Goal: Task Accomplishment & Management: Use online tool/utility

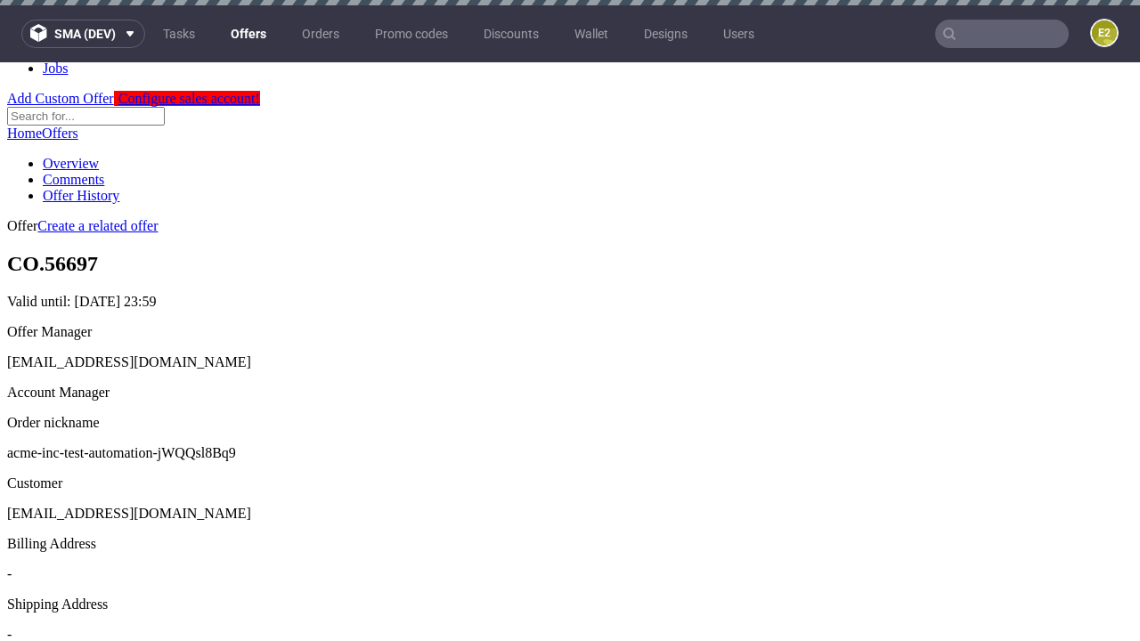
scroll to position [5, 0]
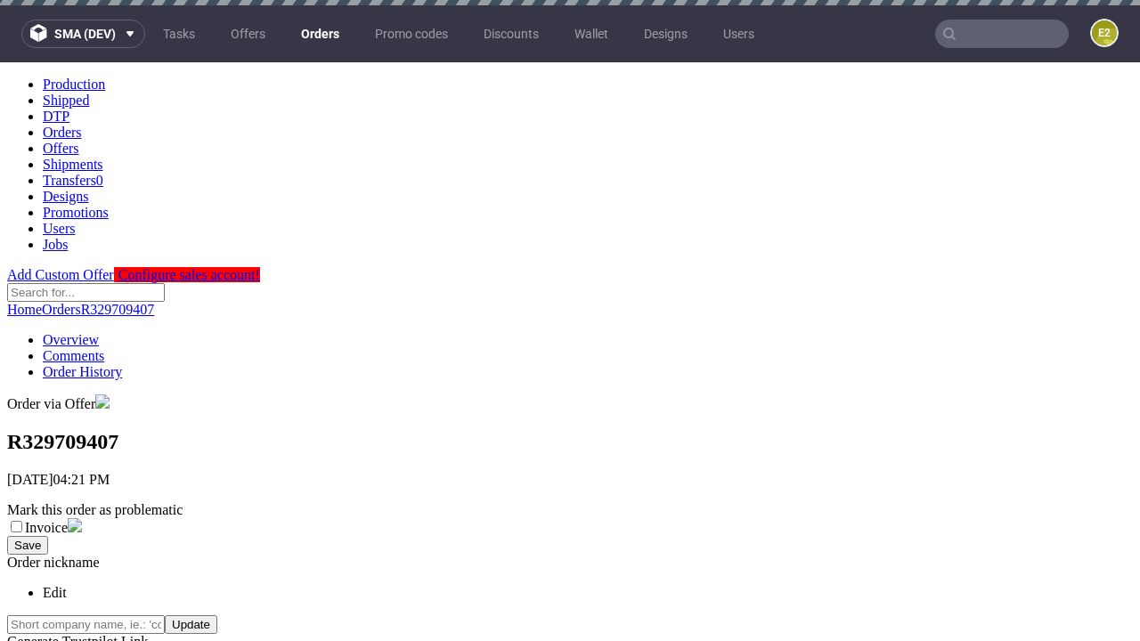
scroll to position [713, 0]
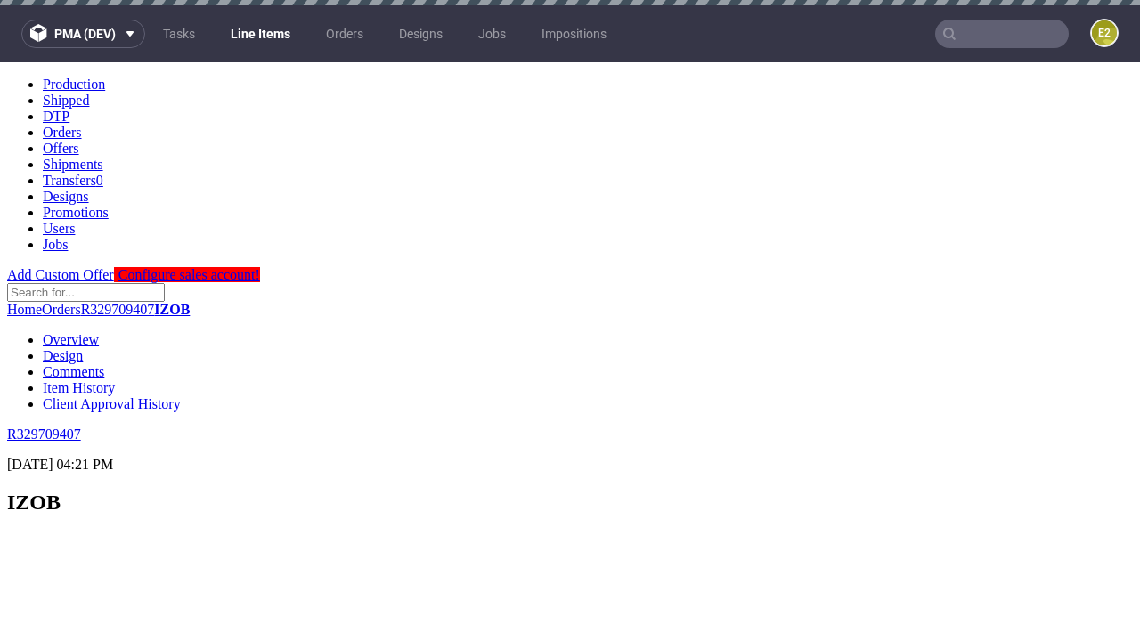
select select "accepted"
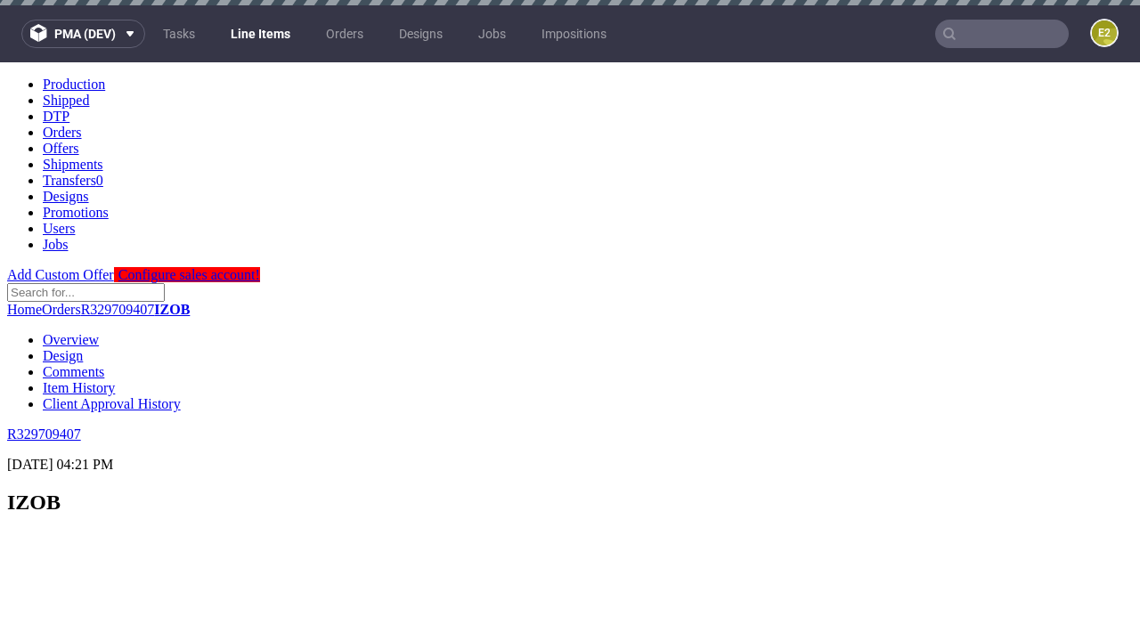
select select "received"
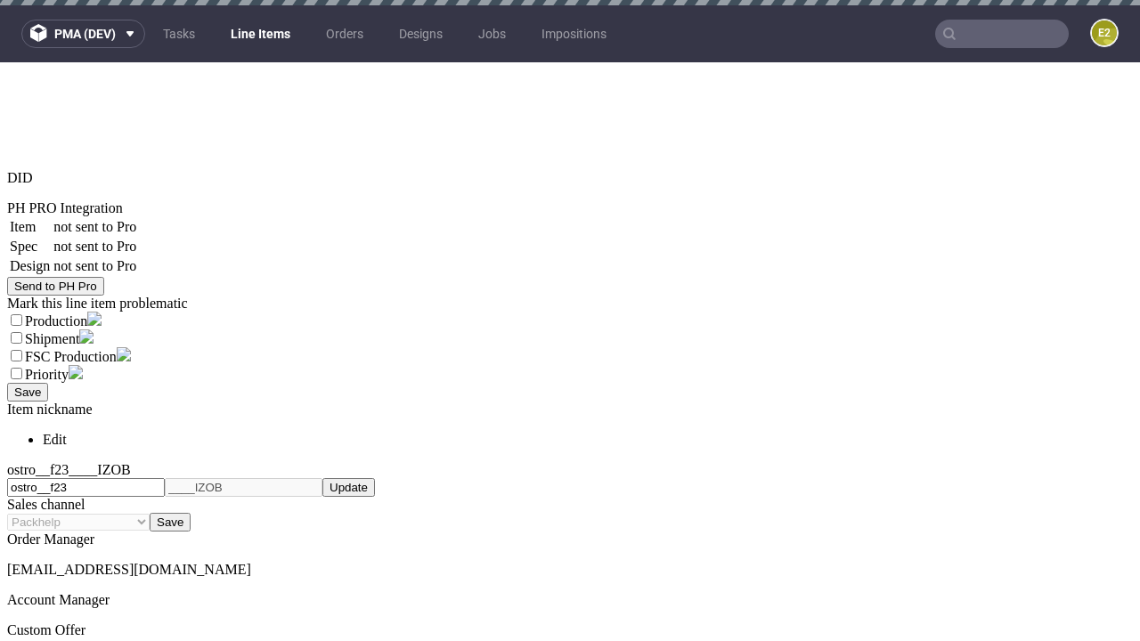
scroll to position [5, 0]
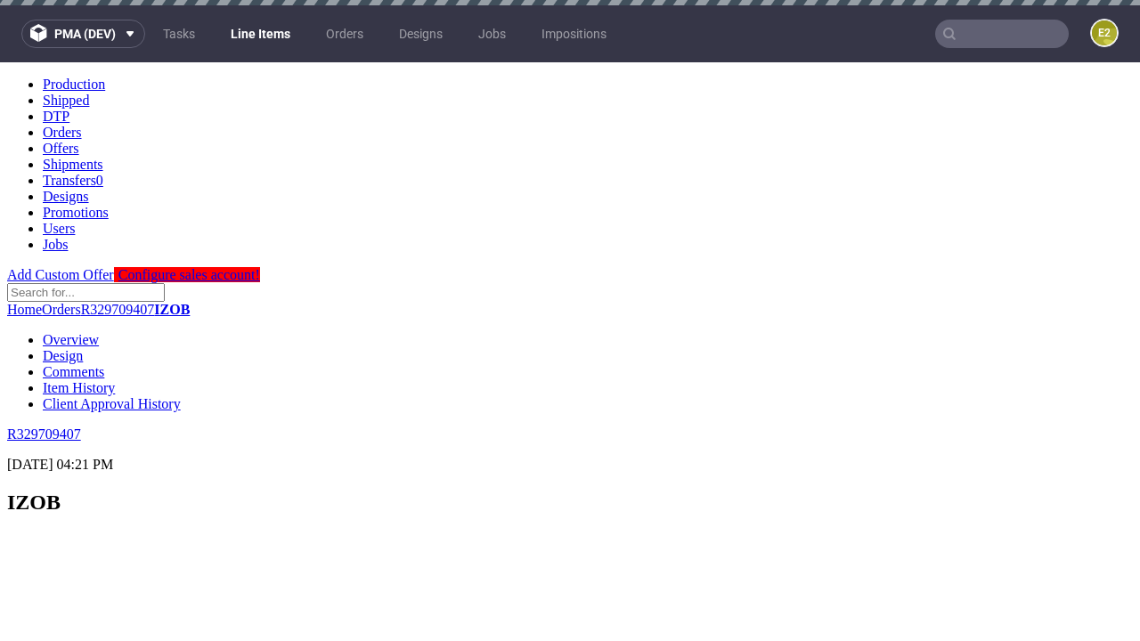
scroll to position [2519, 0]
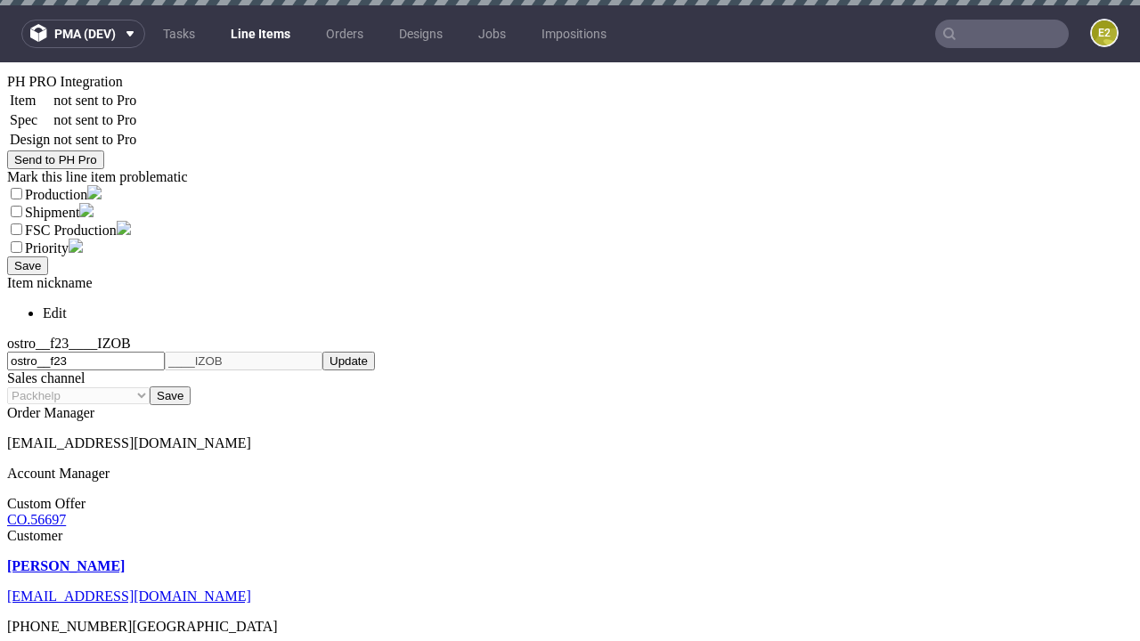
select select "accepted_dtp_issue_reprint"
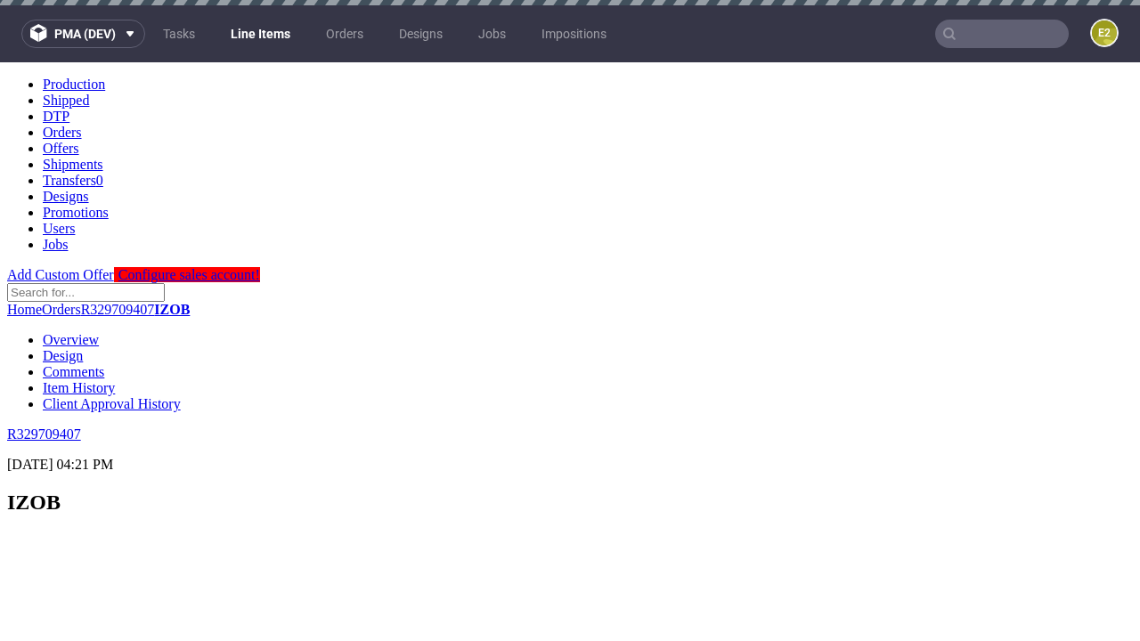
scroll to position [2513, 0]
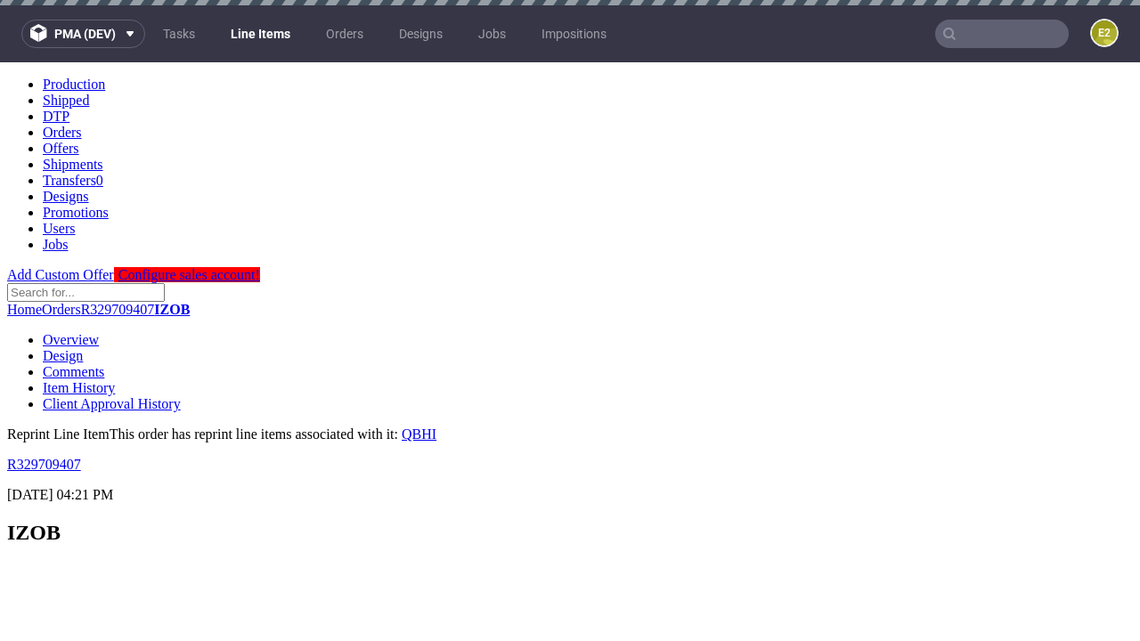
scroll to position [0, 0]
